Goal: Task Accomplishment & Management: Complete application form

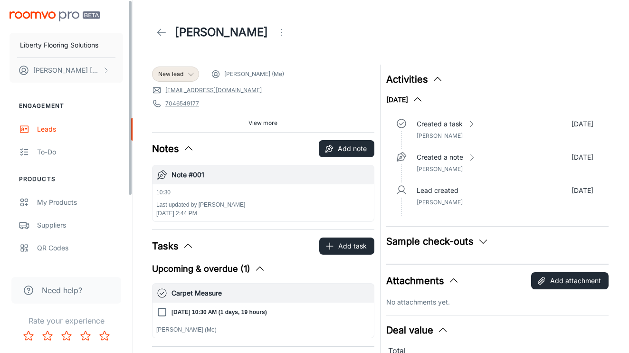
click at [52, 18] on img "scrollable content" at bounding box center [54, 16] width 91 height 10
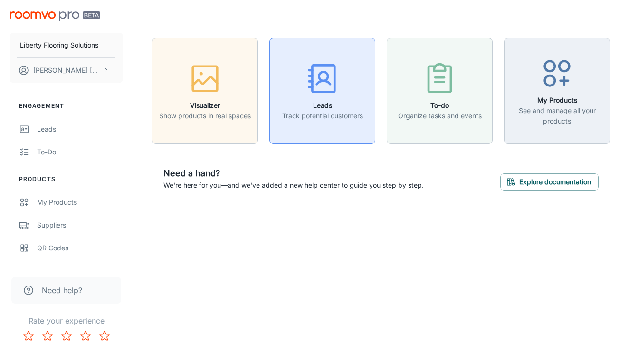
click at [331, 86] on icon "button" at bounding box center [322, 79] width 36 height 36
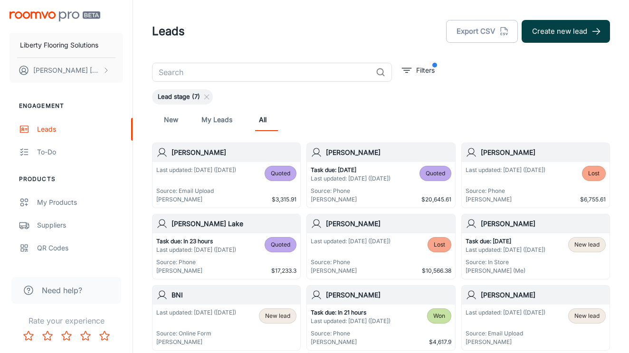
click at [570, 29] on button "Create new lead" at bounding box center [565, 31] width 88 height 23
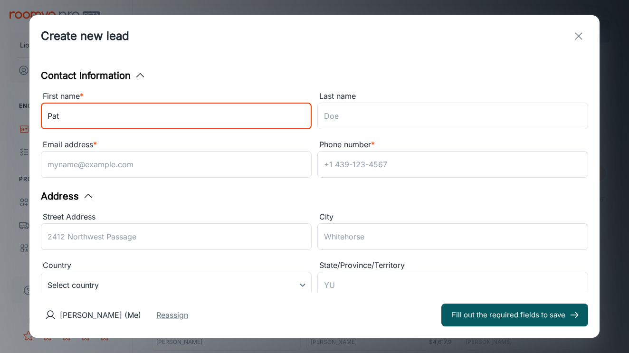
type input "Pat"
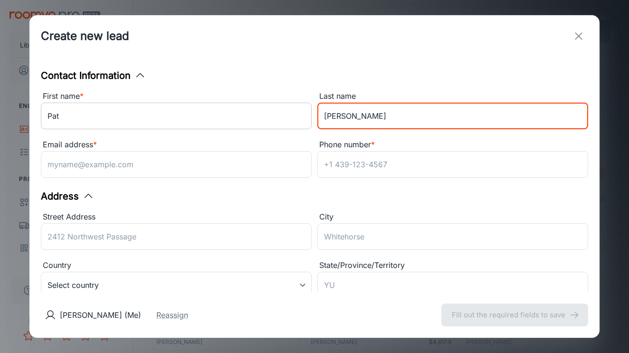
type input "[PERSON_NAME]"
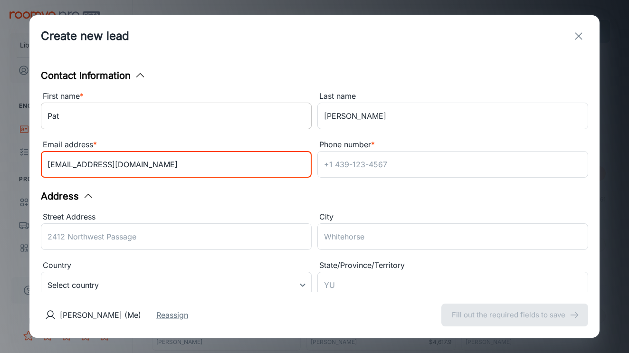
type input "[EMAIL_ADDRESS][DOMAIN_NAME]"
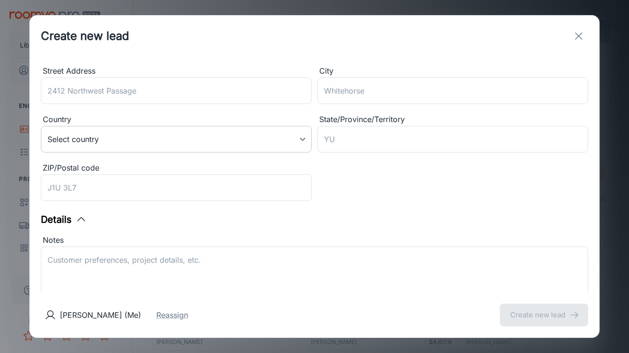
scroll to position [130, 0]
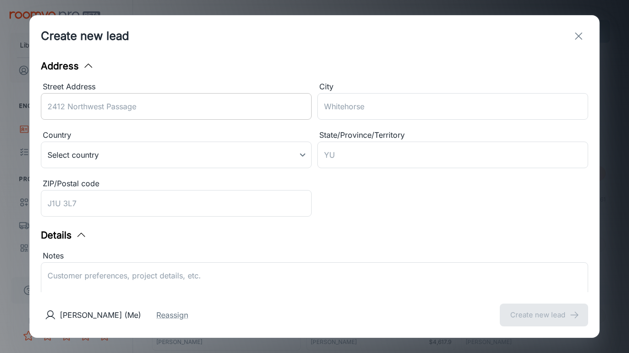
type input "[PHONE_NUMBER]"
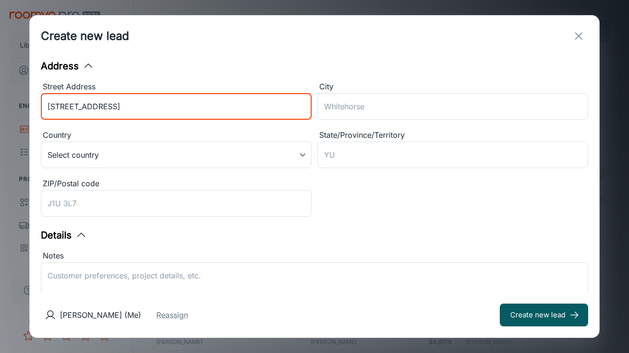
type input "[STREET_ADDRESS]"
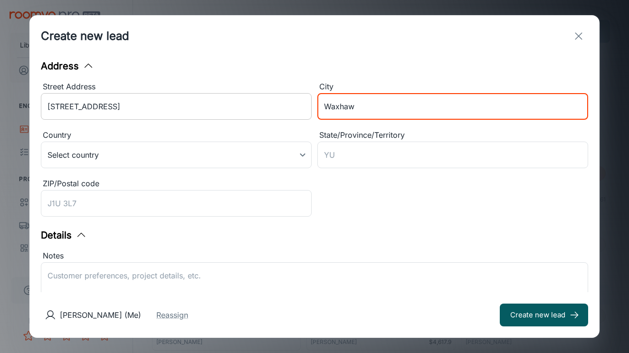
type input "Waxhaw"
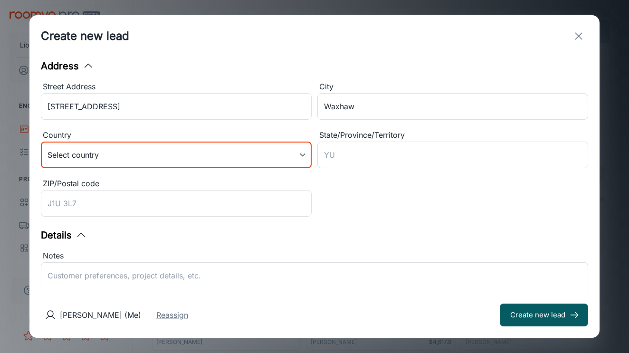
click at [164, 147] on body "Liberty Flooring Solutions [PERSON_NAME] Engagement Leads To-do Products My Pro…" at bounding box center [314, 176] width 629 height 353
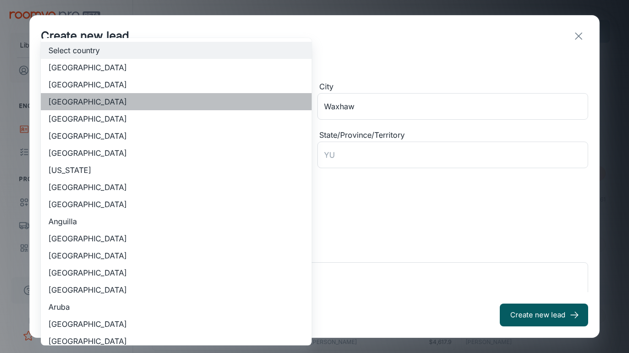
click at [156, 94] on li "[GEOGRAPHIC_DATA]" at bounding box center [176, 101] width 271 height 17
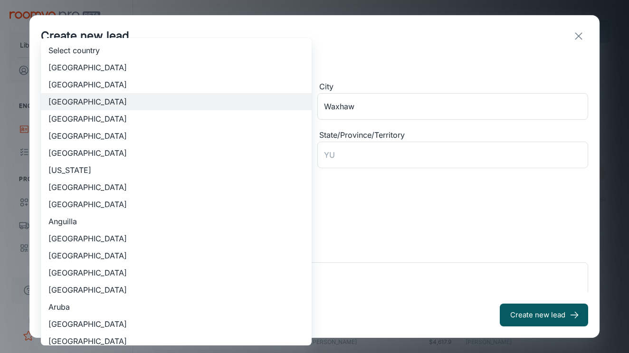
click at [149, 147] on body "Liberty Flooring Solutions [PERSON_NAME] Engagement Leads To-do Products My Pro…" at bounding box center [314, 176] width 629 height 353
click at [131, 90] on li "[GEOGRAPHIC_DATA]" at bounding box center [176, 84] width 271 height 17
type input "US"
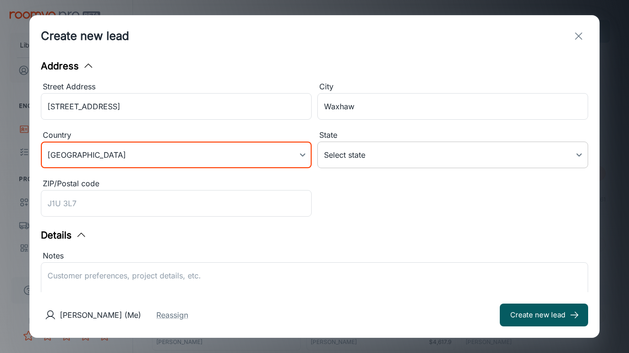
click at [367, 151] on body "Liberty Flooring Solutions [PERSON_NAME] Engagement Leads To-do Products My Pro…" at bounding box center [314, 176] width 629 height 353
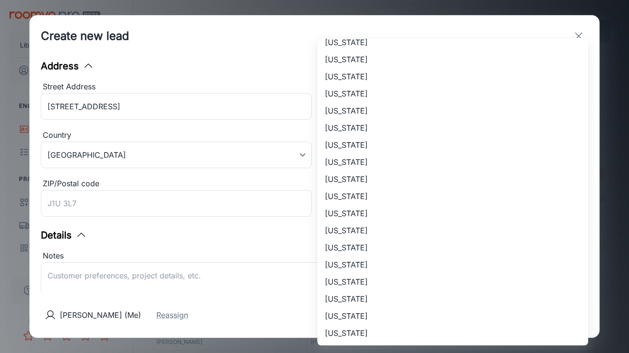
scroll to position [589, 0]
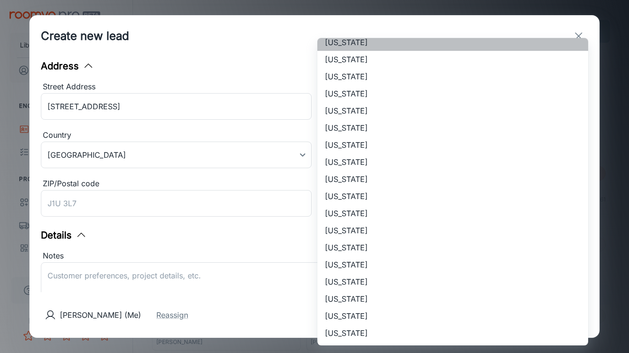
click at [375, 46] on li "[US_STATE]" at bounding box center [452, 42] width 271 height 17
type input "[US_STATE]"
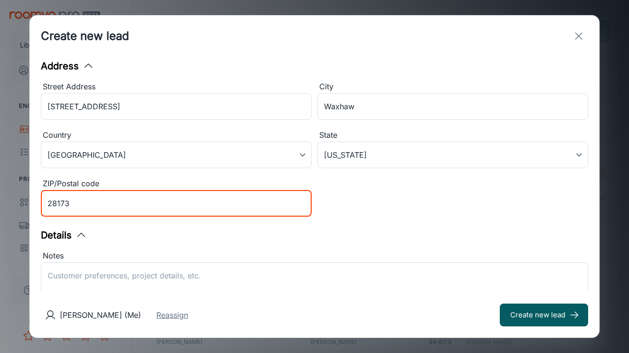
type input "28173"
click at [160, 319] on button "Reassign" at bounding box center [172, 314] width 32 height 11
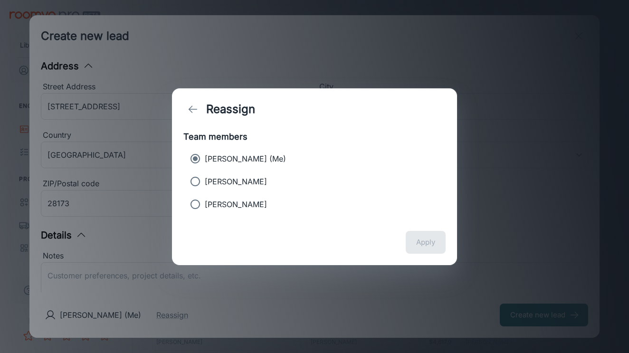
click at [221, 180] on p "[PERSON_NAME]" at bounding box center [236, 181] width 62 height 11
click at [205, 180] on input "[PERSON_NAME]" at bounding box center [195, 181] width 19 height 19
radio input "true"
radio input "false"
click at [420, 240] on button "Apply" at bounding box center [425, 242] width 40 height 23
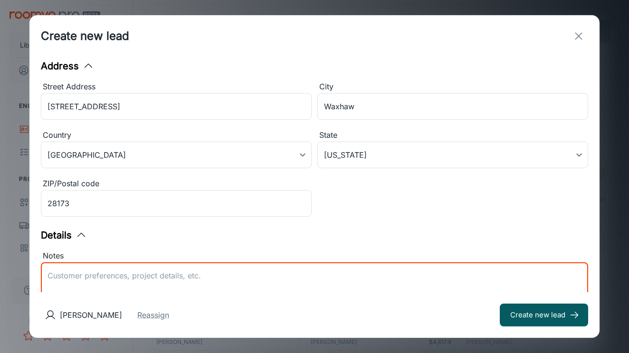
click at [132, 279] on textarea "Notes" at bounding box center [314, 292] width 534 height 44
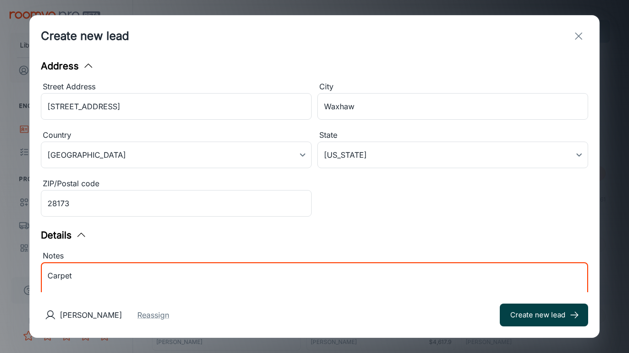
type textarea "Carpet"
click at [557, 316] on button "Create new lead" at bounding box center [543, 314] width 88 height 23
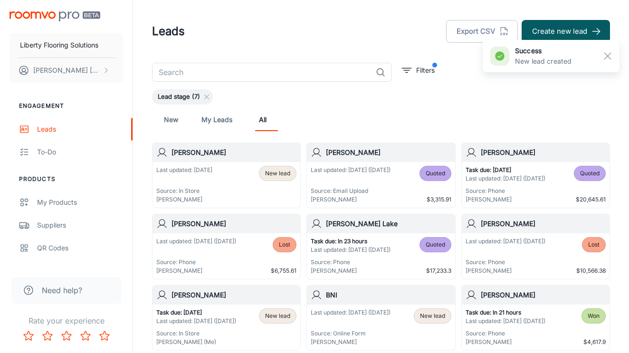
click at [227, 170] on div "Last updated: [DATE] Source: In Store [PERSON_NAME] New lead" at bounding box center [226, 185] width 140 height 38
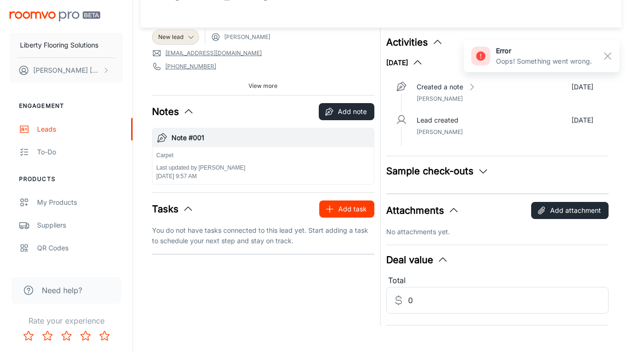
scroll to position [38, 0]
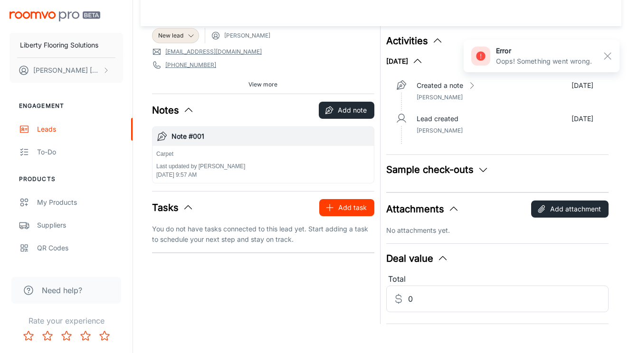
click at [336, 208] on button "Add task" at bounding box center [346, 207] width 55 height 17
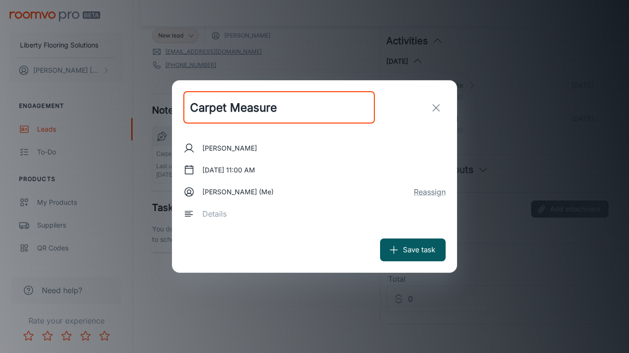
type input "Carpet Measure"
click at [252, 213] on textarea at bounding box center [320, 213] width 236 height 11
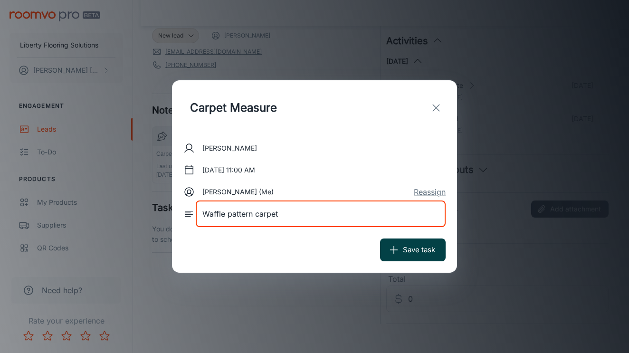
type textarea "Waffle pattern carpet"
click at [398, 246] on icon "submit" at bounding box center [393, 250] width 10 height 10
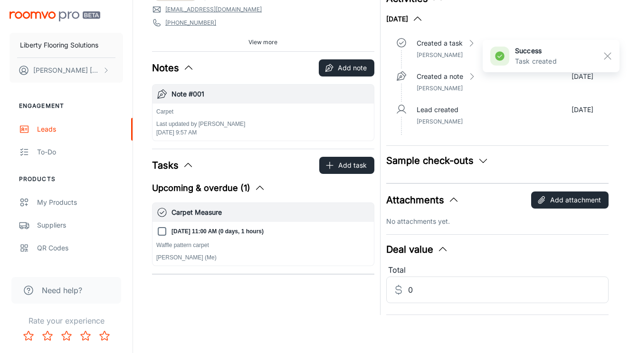
scroll to position [81, 0]
click at [243, 204] on div "Carpet Measure" at bounding box center [262, 212] width 221 height 19
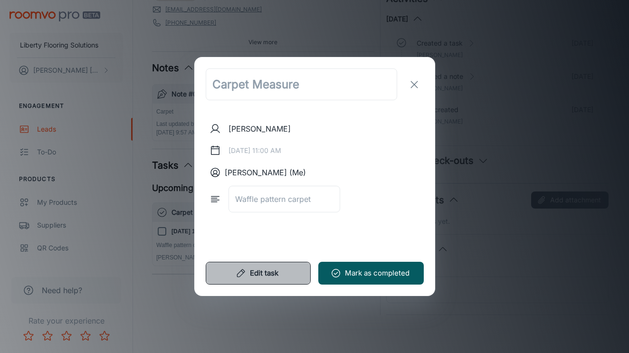
click at [264, 267] on button "Edit task" at bounding box center [258, 273] width 105 height 23
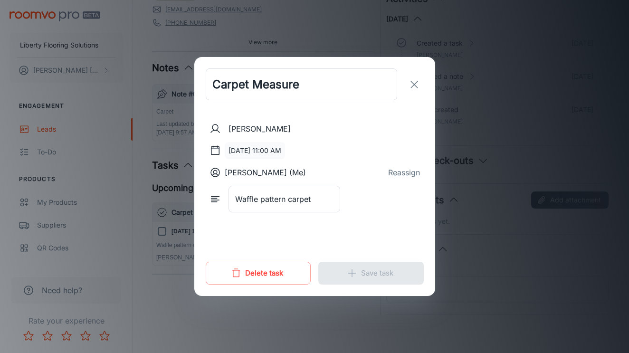
click at [246, 151] on button "[DATE] 11:00 AM" at bounding box center [255, 150] width 60 height 17
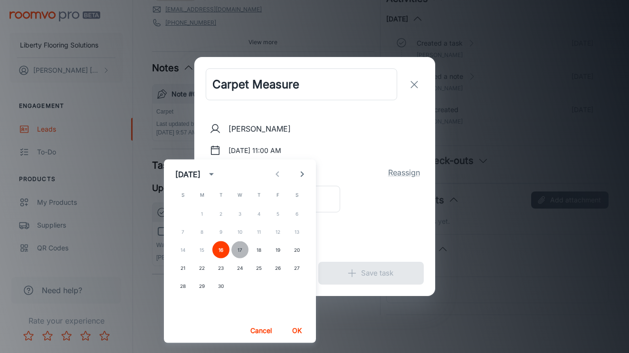
click at [239, 246] on button "17" at bounding box center [239, 249] width 17 height 17
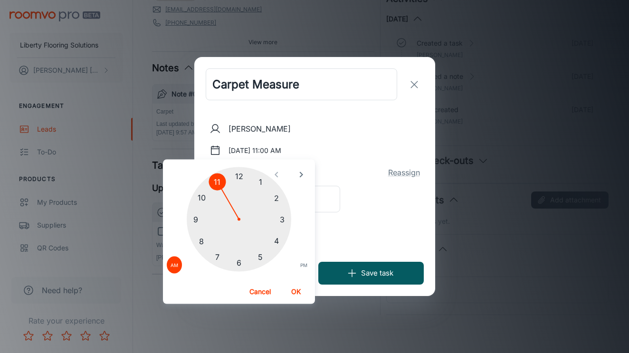
click at [236, 176] on div at bounding box center [239, 219] width 104 height 104
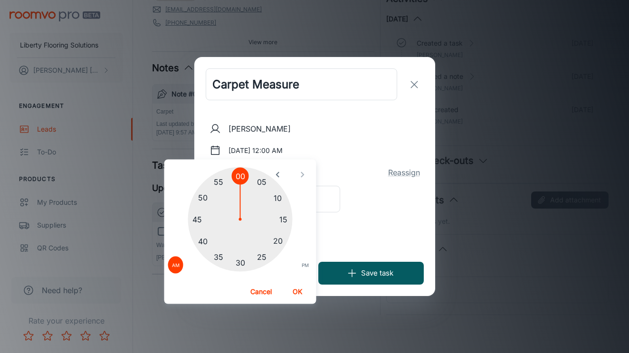
click at [240, 261] on div at bounding box center [240, 219] width 104 height 104
click at [297, 286] on button "OK" at bounding box center [297, 291] width 30 height 17
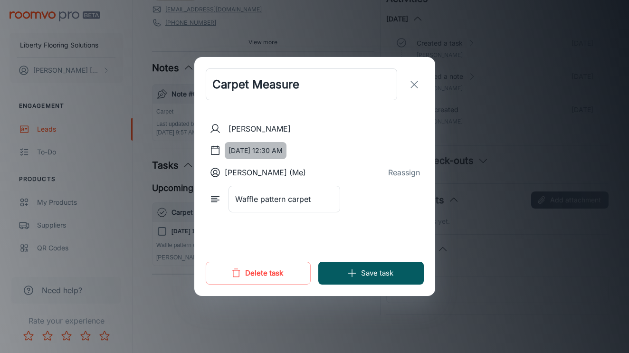
click at [277, 154] on button "[DATE] 12:30 AM" at bounding box center [256, 150] width 62 height 17
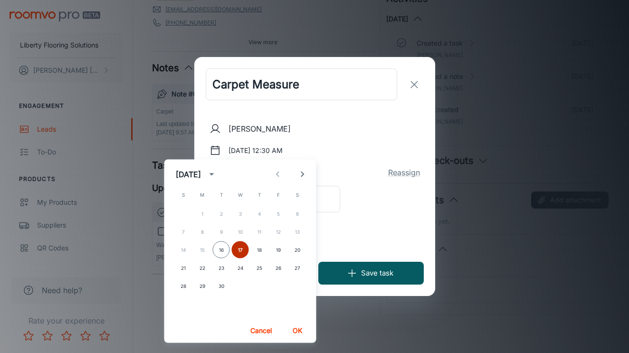
click at [240, 246] on button "17" at bounding box center [240, 249] width 17 height 17
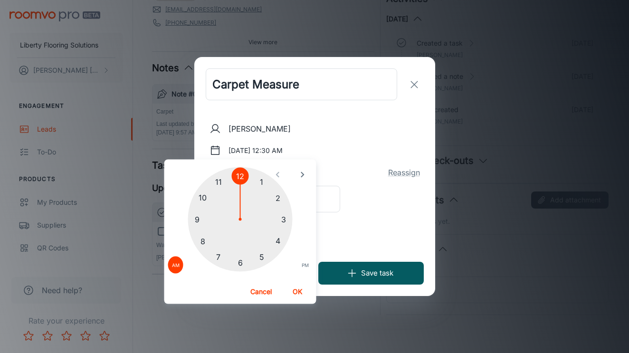
click at [298, 288] on button "OK" at bounding box center [297, 291] width 30 height 17
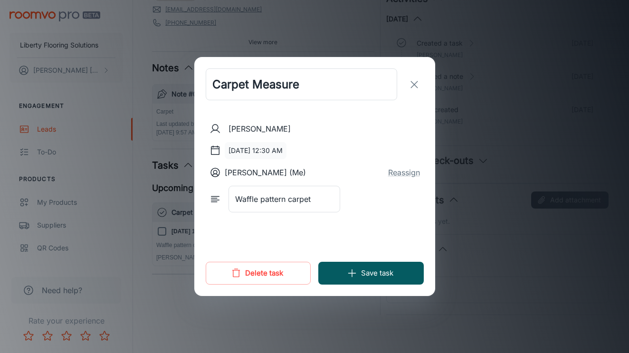
click at [267, 144] on button "[DATE] 12:30 AM" at bounding box center [256, 150] width 62 height 17
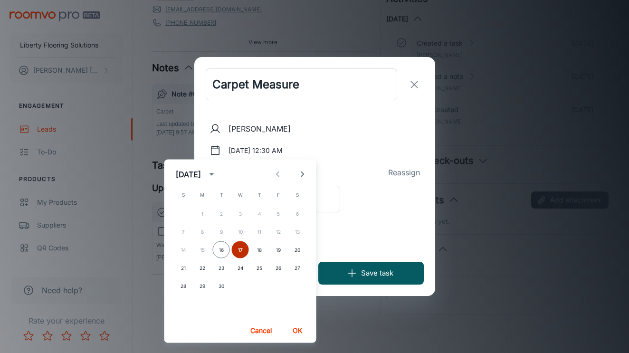
click at [240, 246] on button "17" at bounding box center [240, 249] width 17 height 17
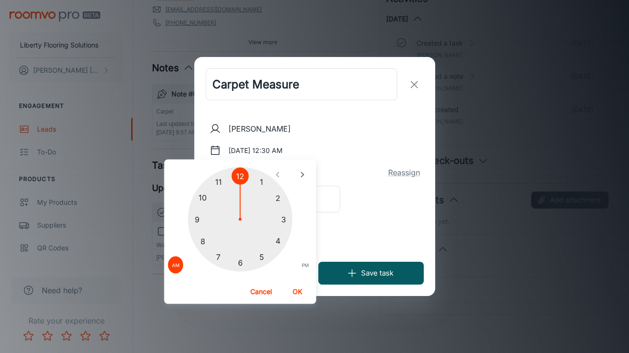
click at [302, 266] on span "PM" at bounding box center [305, 264] width 7 height 9
click at [242, 178] on div at bounding box center [240, 219] width 104 height 104
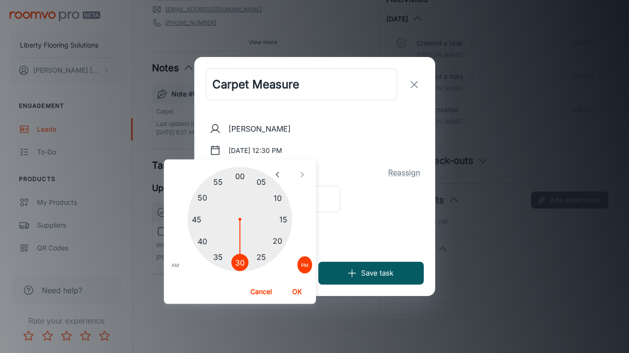
click at [238, 262] on div at bounding box center [240, 219] width 104 height 104
click at [300, 292] on button "OK" at bounding box center [297, 291] width 30 height 17
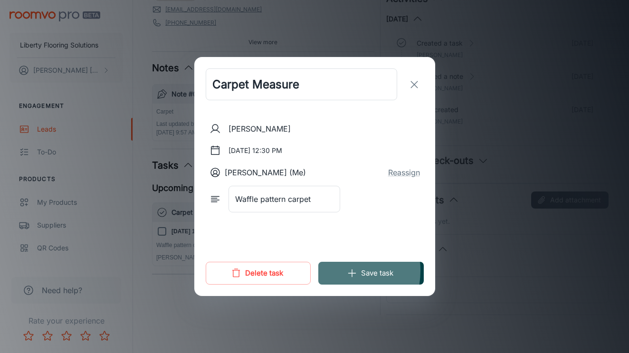
click at [330, 270] on button "Save task" at bounding box center [370, 273] width 105 height 23
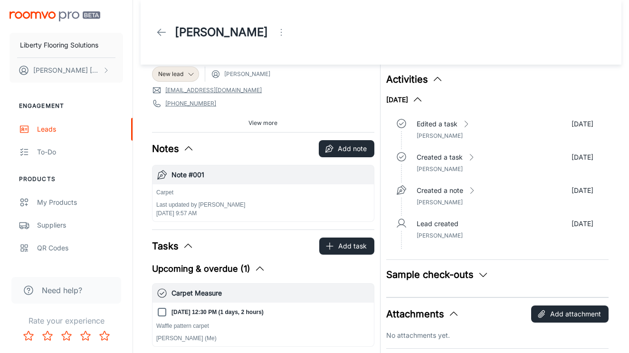
scroll to position [0, 0]
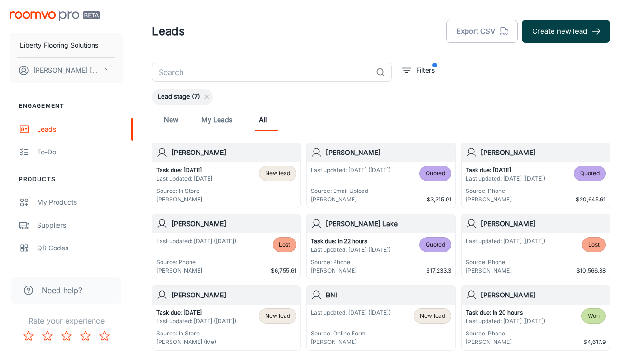
click at [578, 28] on button "Create new lead" at bounding box center [565, 31] width 88 height 23
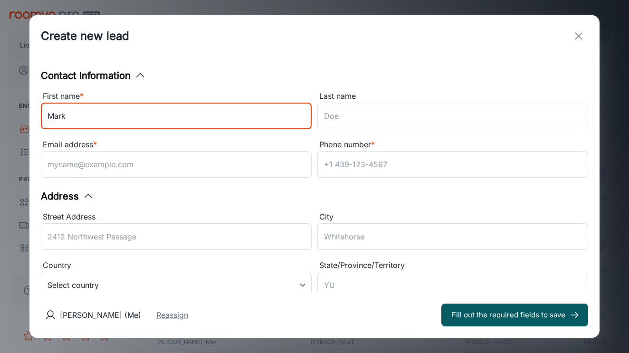
type input "Mark"
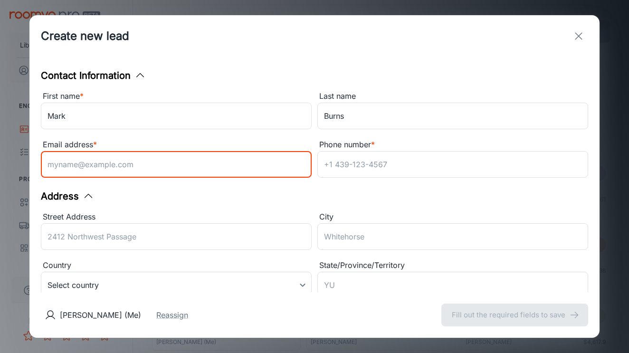
click at [149, 167] on input "Email address *" at bounding box center [176, 164] width 271 height 27
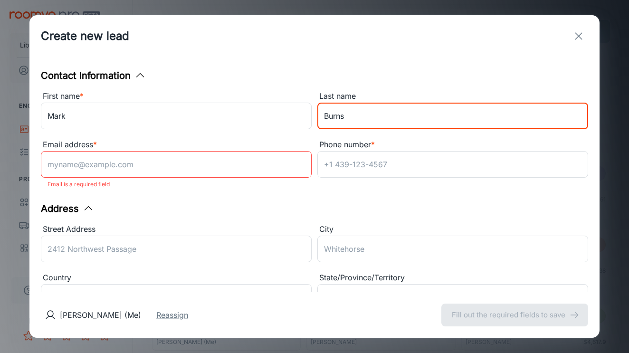
click at [352, 118] on input "Burns" at bounding box center [452, 116] width 271 height 27
type input "Bond"
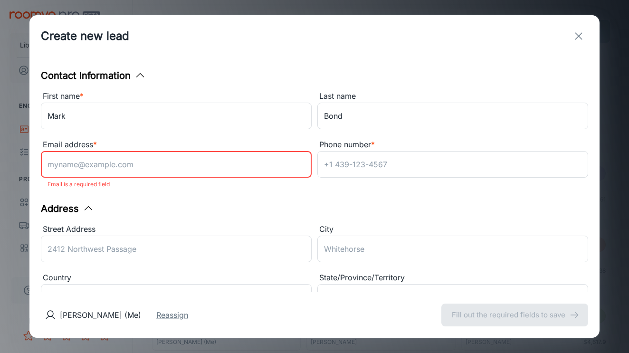
click at [96, 170] on input "Email address *" at bounding box center [176, 164] width 271 height 27
type input "[EMAIL_ADDRESS][DOMAIN_NAME]"
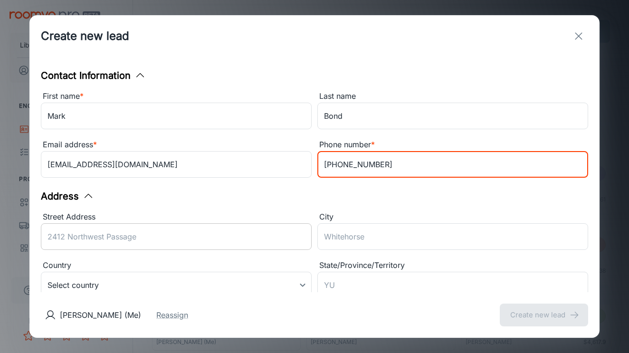
type input "[PHONE_NUMBER]"
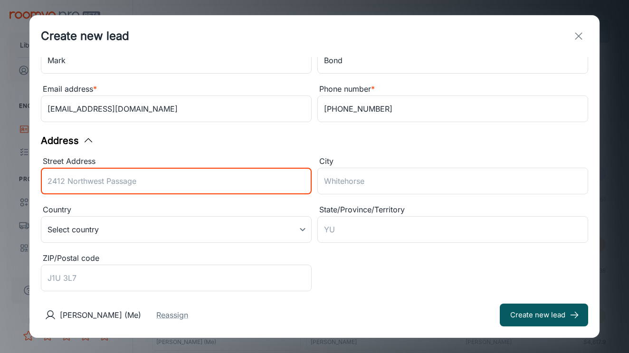
scroll to position [57, 0]
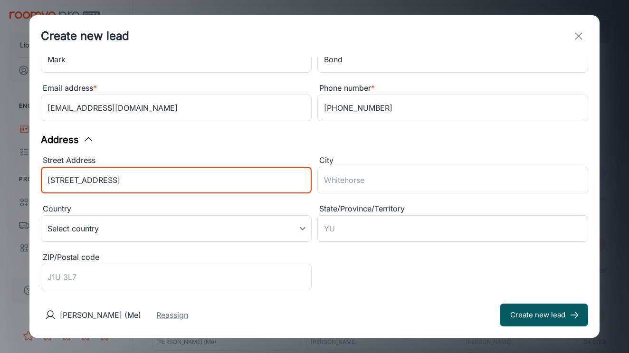
type input "[STREET_ADDRESS]"
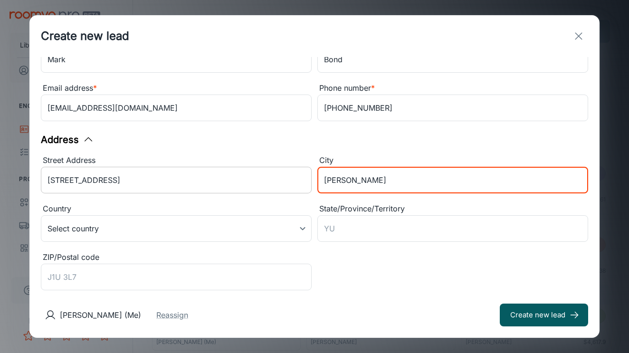
type input "[PERSON_NAME]"
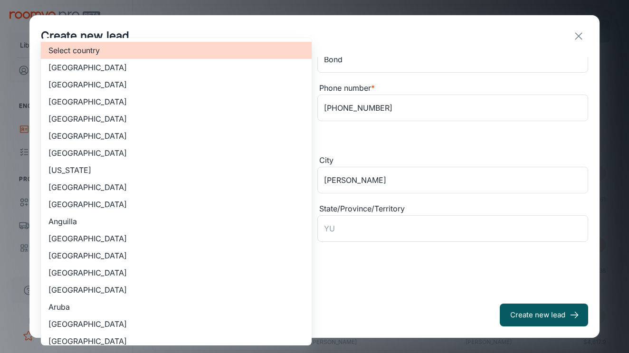
click at [226, 223] on body "Liberty Flooring Solutions [PERSON_NAME] Engagement Leads To-do Products My Pro…" at bounding box center [314, 176] width 629 height 353
click at [160, 84] on li "[GEOGRAPHIC_DATA]" at bounding box center [176, 84] width 271 height 17
type input "US"
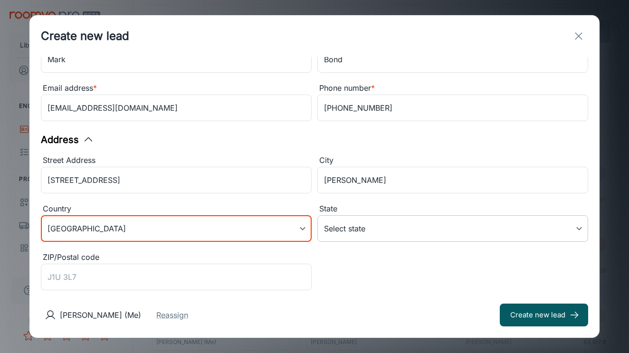
click at [408, 226] on body "Liberty Flooring Solutions [PERSON_NAME] Engagement Leads To-do Products My Pro…" at bounding box center [314, 176] width 629 height 353
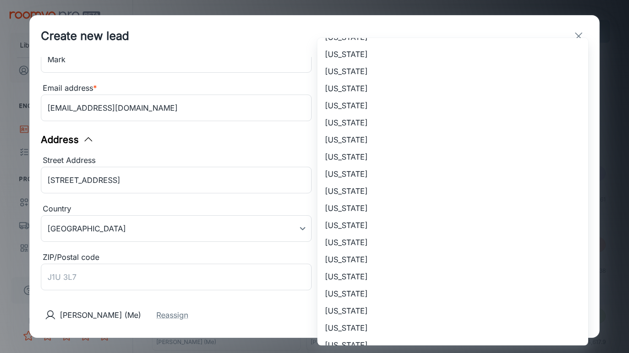
scroll to position [571, 0]
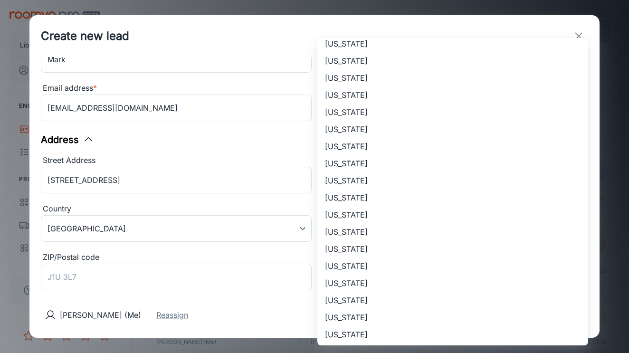
click at [384, 62] on li "[US_STATE]" at bounding box center [452, 60] width 271 height 17
type input "[US_STATE]"
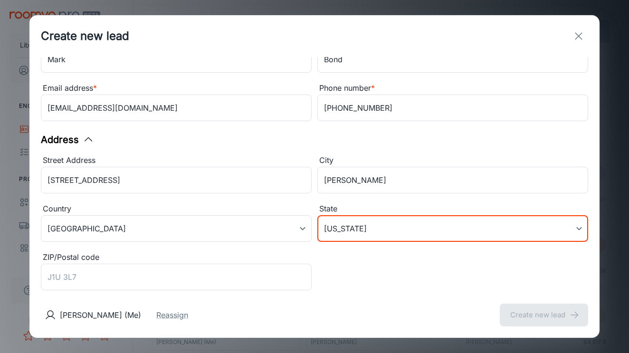
scroll to position [85, 0]
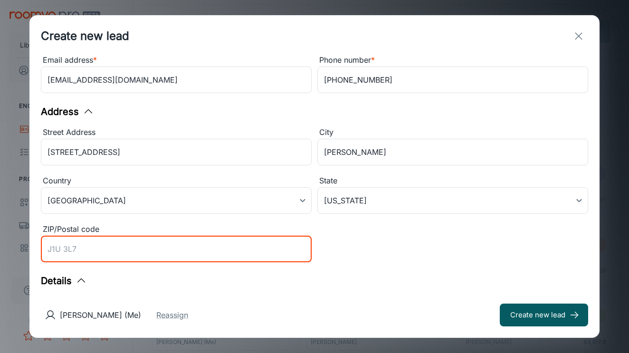
click at [172, 249] on input "ZIP/Postal code" at bounding box center [176, 249] width 271 height 27
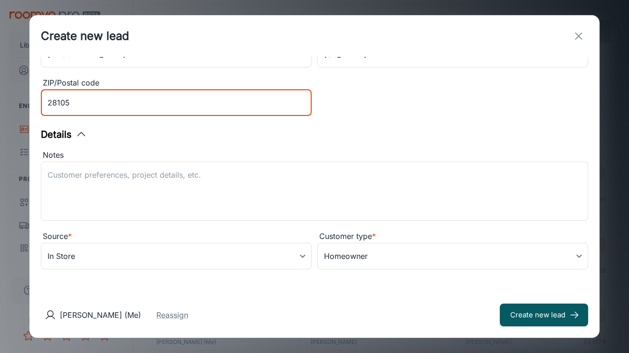
scroll to position [231, 0]
type input "28105"
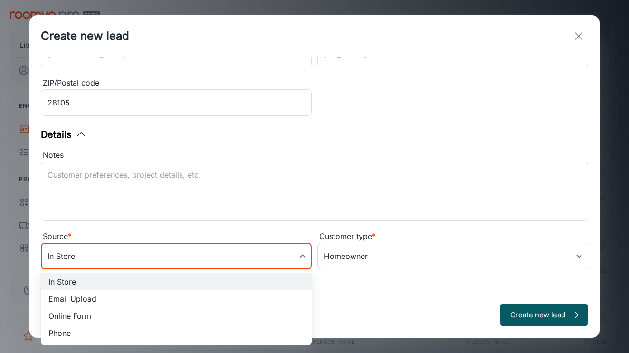
click at [292, 261] on body "Liberty Flooring Solutions [PERSON_NAME] Engagement Leads To-do Products My Pro…" at bounding box center [314, 176] width 629 height 353
click at [136, 331] on li "Phone" at bounding box center [176, 332] width 271 height 17
type input "phone"
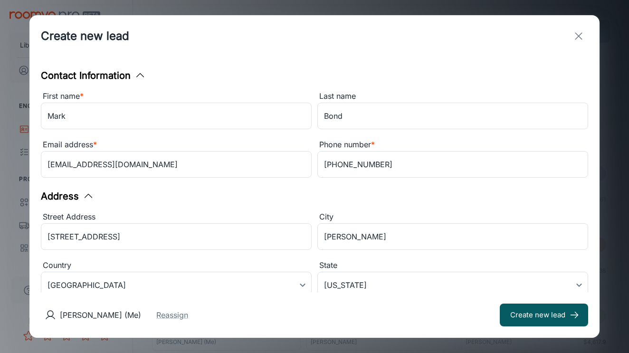
scroll to position [0, 0]
click at [181, 115] on input "Mark" at bounding box center [176, 116] width 271 height 27
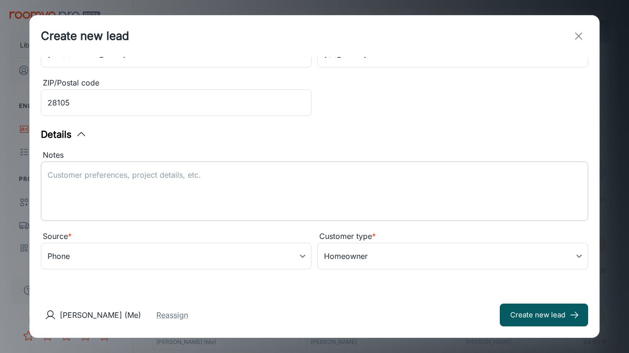
scroll to position [231, 0]
type input "Mark & [PERSON_NAME]"
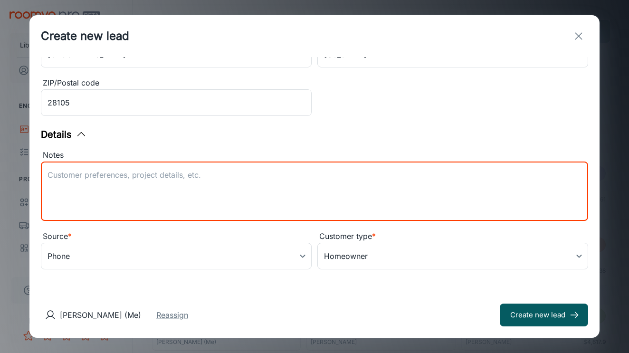
click at [220, 179] on textarea "Notes" at bounding box center [314, 192] width 534 height 44
click at [185, 179] on textarea "Referral [PERSON_NAME] Best, [PERSON_NAME]" at bounding box center [314, 192] width 534 height 44
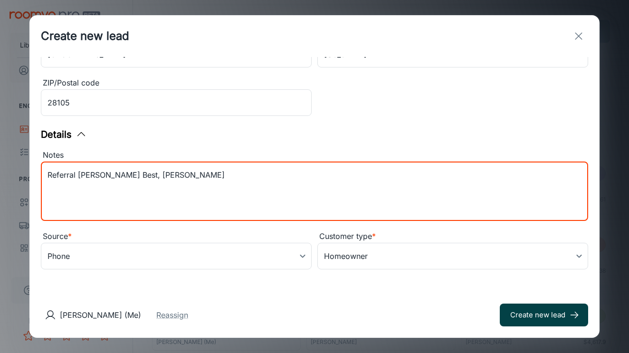
type textarea "Referral [PERSON_NAME] Best, [PERSON_NAME]"
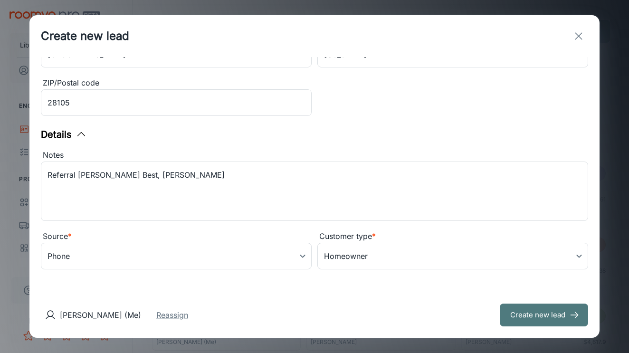
click at [530, 316] on button "Create new lead" at bounding box center [543, 314] width 88 height 23
type input "in_store"
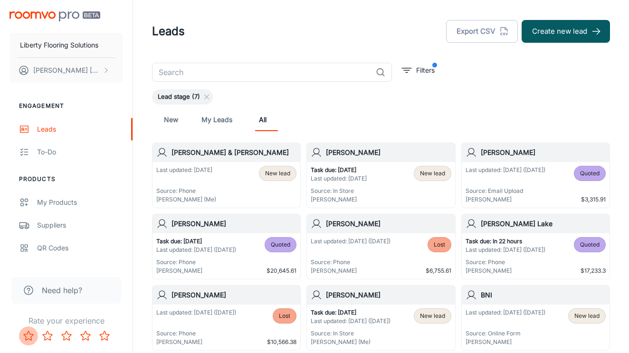
click at [27, 337] on icon "Rate 1 star" at bounding box center [28, 335] width 11 height 11
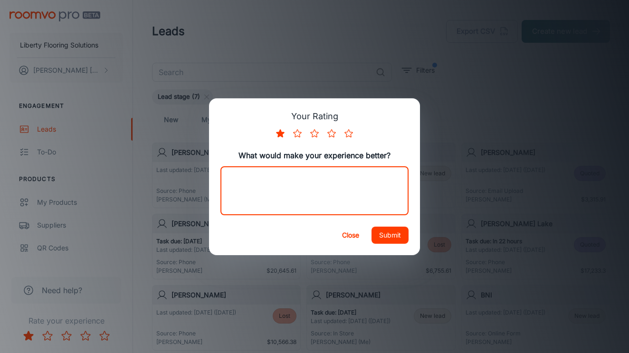
click at [339, 180] on textarea at bounding box center [314, 190] width 175 height 33
type textarea "Needs a calendar"
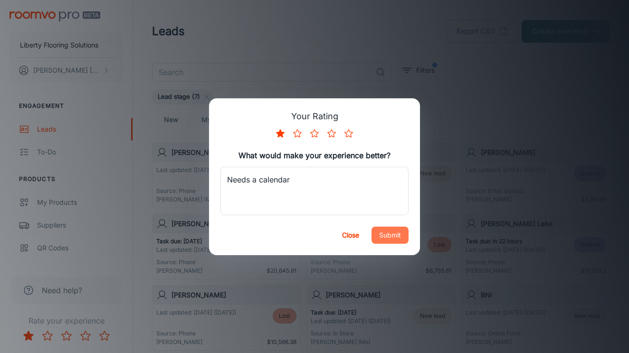
drag, startPoint x: 336, startPoint y: 182, endPoint x: 401, endPoint y: 243, distance: 89.4
click at [401, 243] on button "Submit" at bounding box center [389, 234] width 37 height 17
click at [396, 240] on div "Close Submit" at bounding box center [314, 235] width 211 height 40
